Goal: Obtain resource: Download file/media

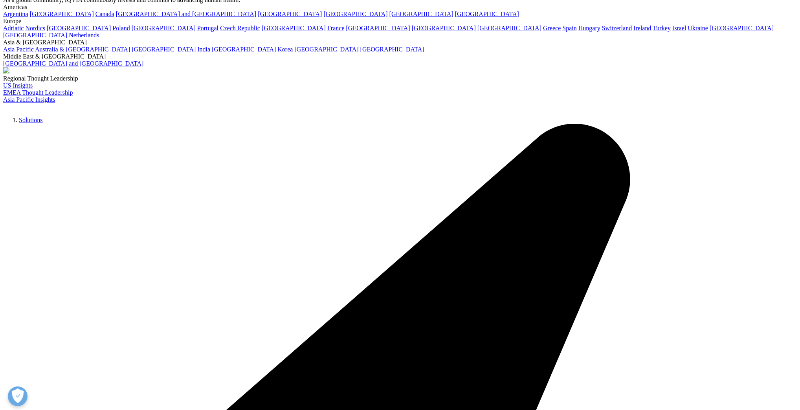
scroll to position [31, 0]
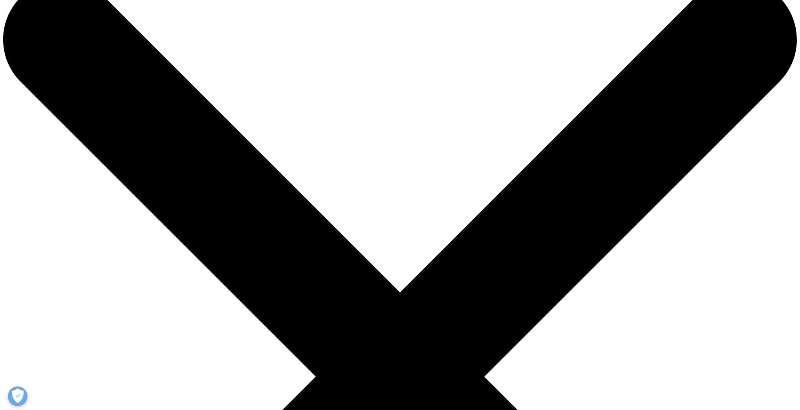
drag, startPoint x: 176, startPoint y: 187, endPoint x: 296, endPoint y: 203, distance: 120.5
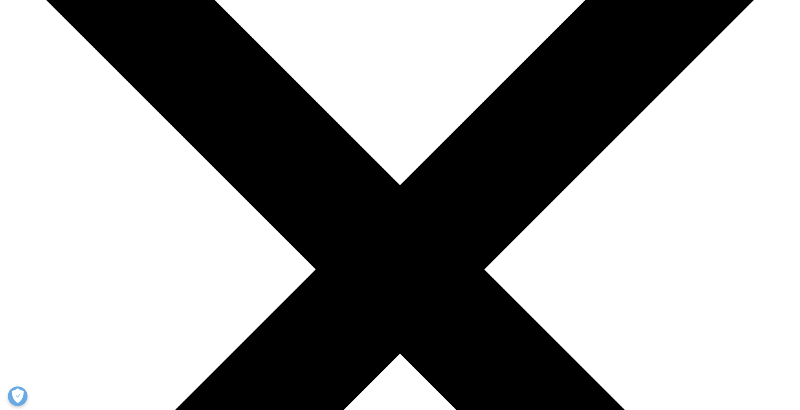
scroll to position [126, 0]
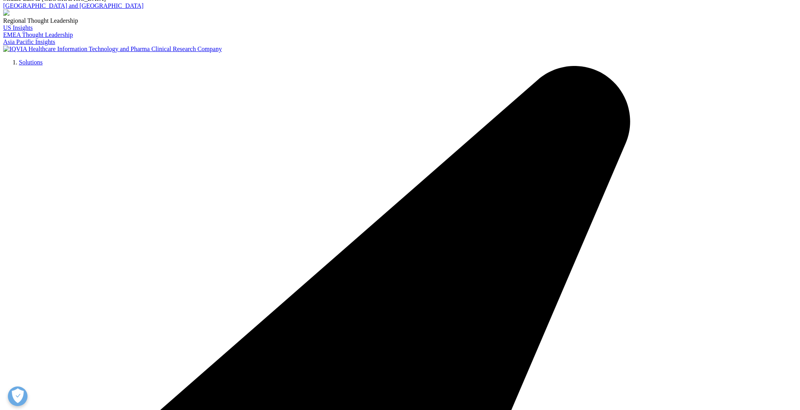
drag, startPoint x: 329, startPoint y: 126, endPoint x: 220, endPoint y: 149, distance: 111.6
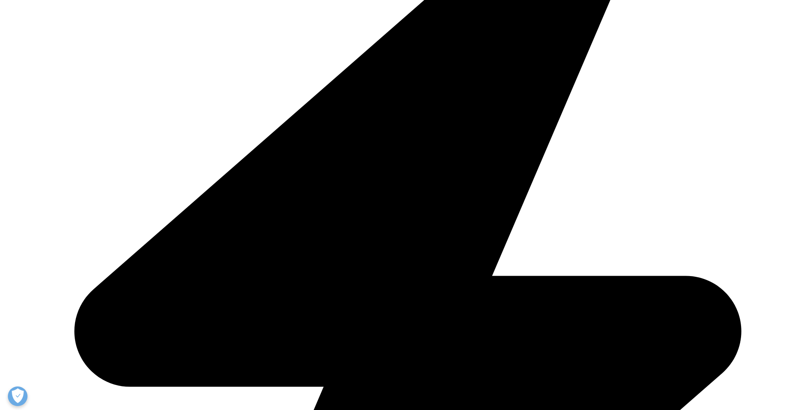
scroll to position [314, 0]
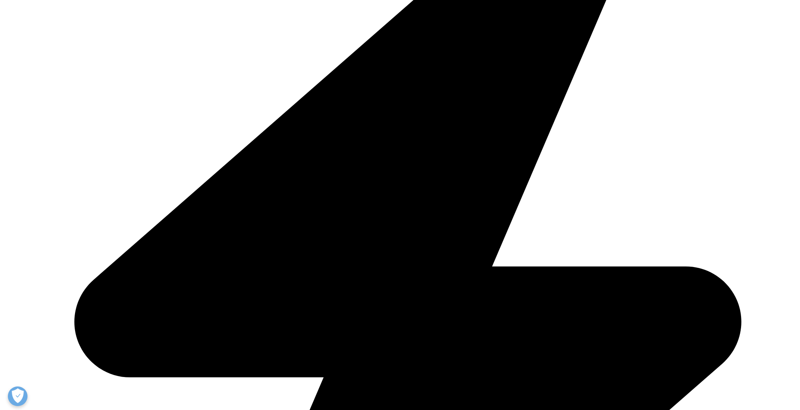
drag, startPoint x: 522, startPoint y: 173, endPoint x: 542, endPoint y: 218, distance: 49.6
copy p "Our NLP-driven enterprise platform allows users across the product lifecycle to…"
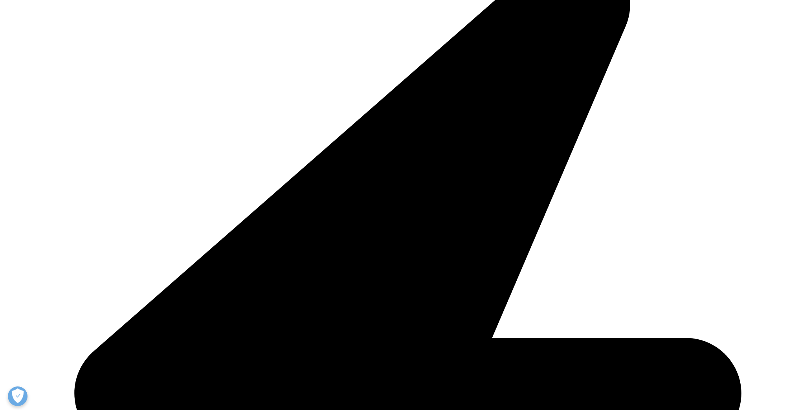
scroll to position [189, 0]
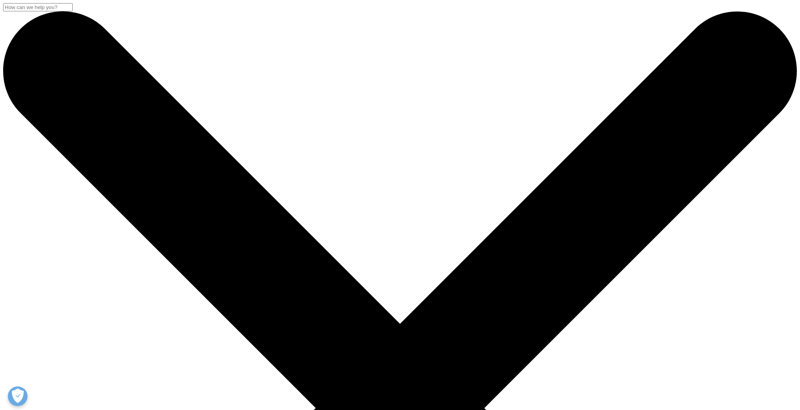
scroll to position [72, 464]
